Goal: Navigation & Orientation: Find specific page/section

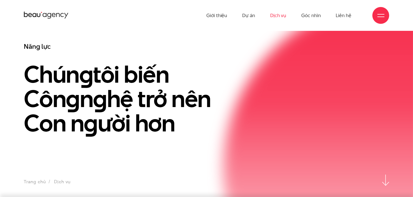
click at [380, 15] on div at bounding box center [380, 15] width 7 height 7
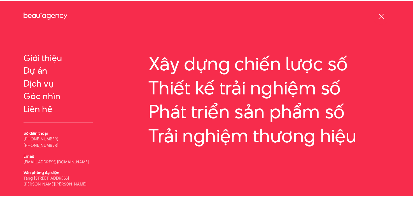
scroll to position [29, 0]
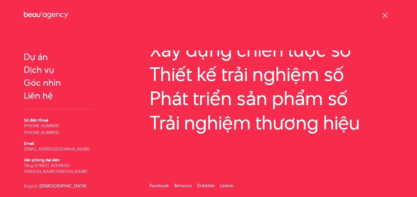
click at [385, 18] on div at bounding box center [385, 15] width 7 height 7
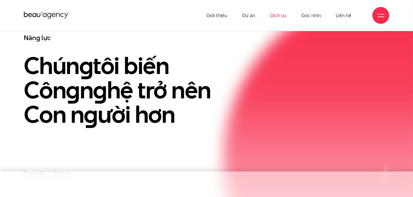
scroll to position [0, 0]
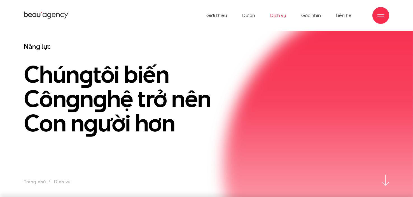
click at [377, 16] on div at bounding box center [380, 15] width 7 height 7
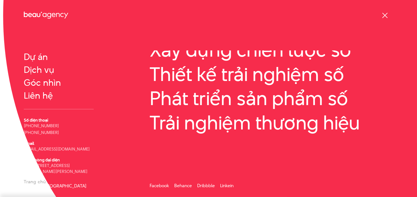
click at [385, 15] on span at bounding box center [384, 15] width 5 height 5
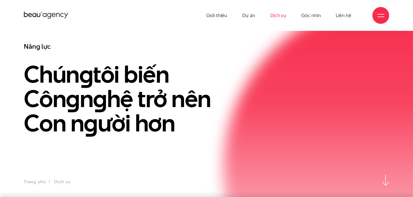
click at [50, 12] on icon at bounding box center [46, 15] width 45 height 9
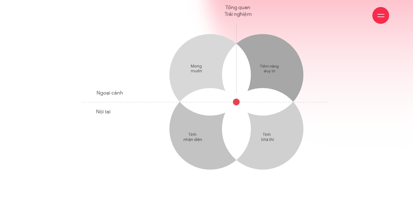
scroll to position [308, 0]
